Goal: Find specific page/section: Find specific page/section

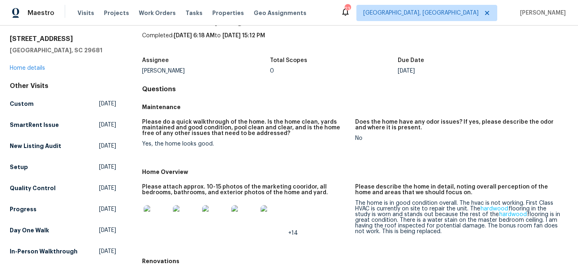
scroll to position [25, 0]
click at [39, 67] on link "Home details" at bounding box center [27, 68] width 35 height 6
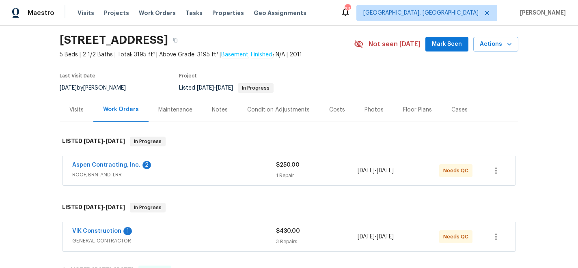
scroll to position [10, 0]
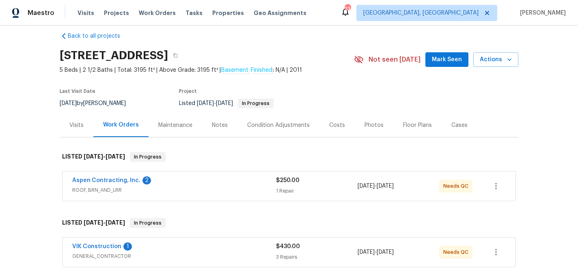
click at [78, 123] on div "Visits" at bounding box center [76, 125] width 14 height 8
